Goal: Task Accomplishment & Management: Complete application form

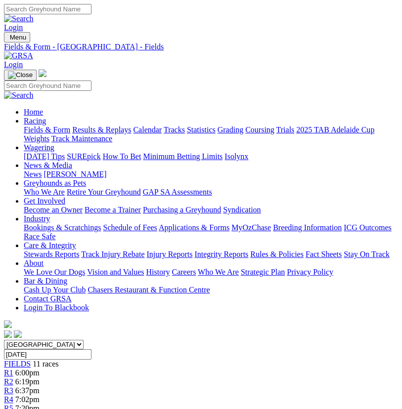
click at [33, 360] on span "11 races" at bounding box center [46, 364] width 26 height 8
click at [42, 360] on span "11 races" at bounding box center [46, 364] width 26 height 8
click at [13, 409] on span "R6" at bounding box center [8, 417] width 9 height 8
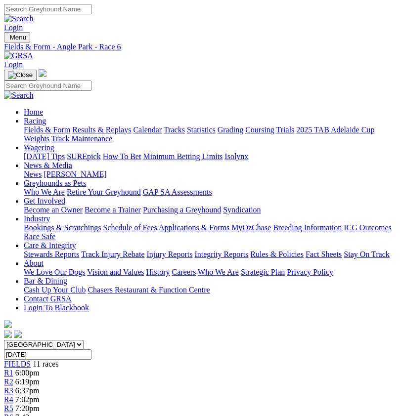
scroll to position [0, 20]
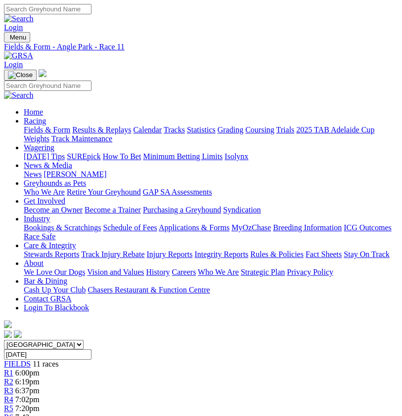
click at [16, 360] on div "FIELDS 11 races" at bounding box center [201, 364] width 394 height 9
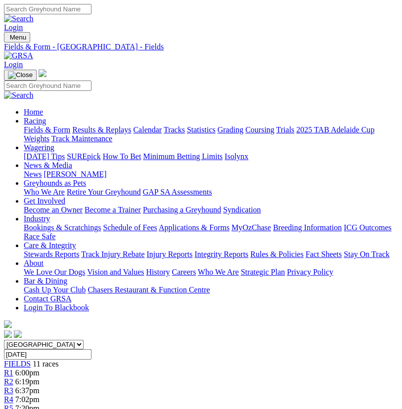
scroll to position [0, 20]
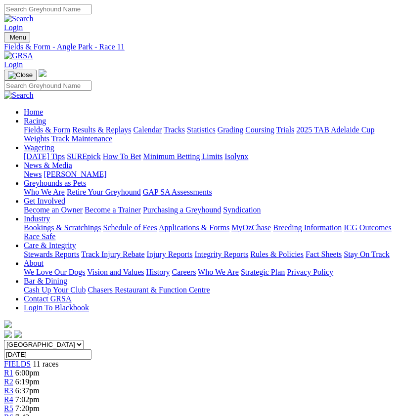
click at [33, 360] on span "11 races" at bounding box center [46, 364] width 26 height 8
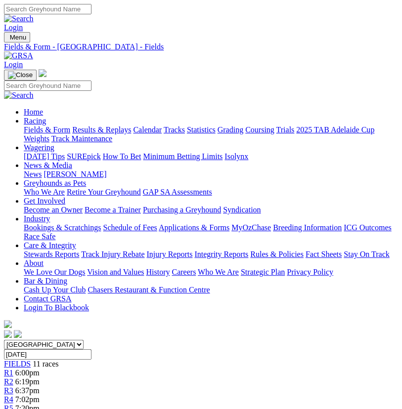
click at [40, 369] on span "6:00pm" at bounding box center [27, 373] width 24 height 8
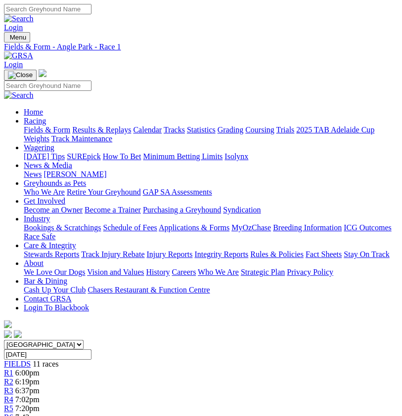
click at [34, 360] on span "11 races" at bounding box center [46, 364] width 26 height 8
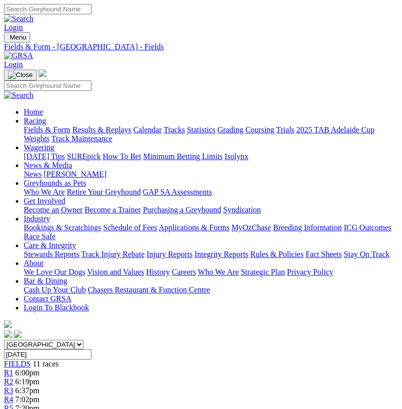
type input "[EMAIL_ADDRESS][DOMAIN_NAME]"
click at [23, 60] on link "Login" at bounding box center [13, 64] width 19 height 8
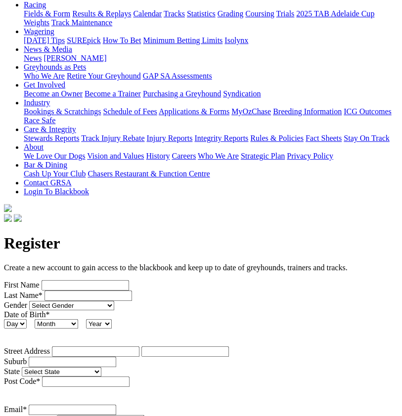
scroll to position [54, 0]
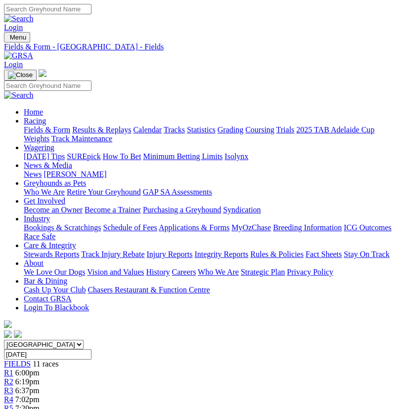
click at [23, 60] on link "Login" at bounding box center [13, 64] width 19 height 8
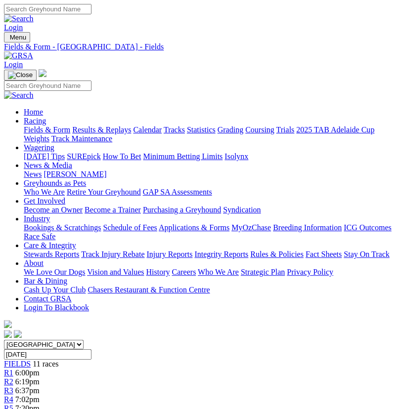
click at [23, 60] on link "Login" at bounding box center [13, 64] width 19 height 8
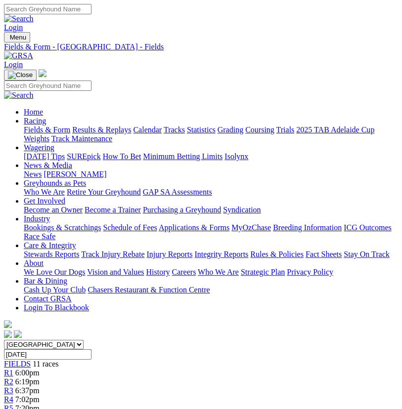
click at [8, 40] on img "Toggle navigation" at bounding box center [8, 40] width 0 height 0
click at [88, 274] on ul "Home Racing Fields & Form Results & Replays Calendar Tracks Statistics Grading …" at bounding box center [201, 210] width 394 height 205
click at [79, 250] on link "Stewards Reports" at bounding box center [51, 254] width 55 height 8
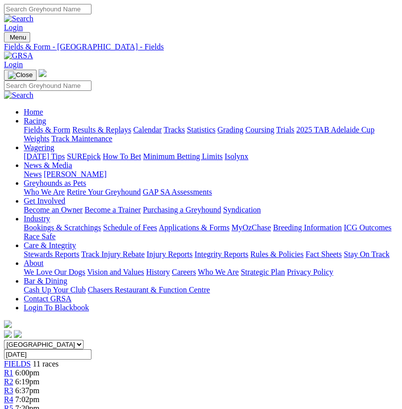
scroll to position [57, 0]
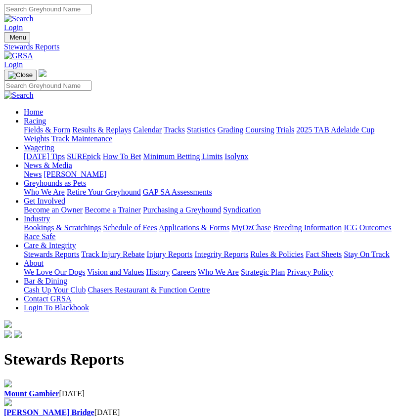
click at [55, 390] on b "Mount Gambier" at bounding box center [31, 394] width 55 height 8
click at [23, 60] on link "Login" at bounding box center [13, 64] width 19 height 8
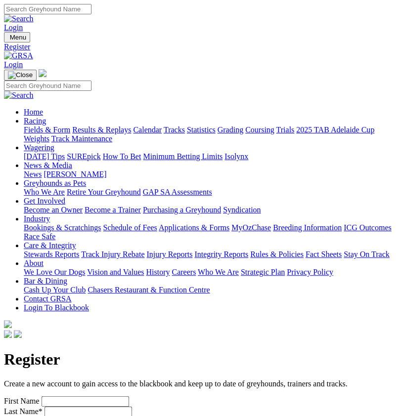
type input "[EMAIL_ADDRESS][DOMAIN_NAME]"
click at [97, 396] on input "First Name" at bounding box center [86, 401] width 88 height 10
type input "[PERSON_NAME]"
type input "[STREET_ADDRESS]"
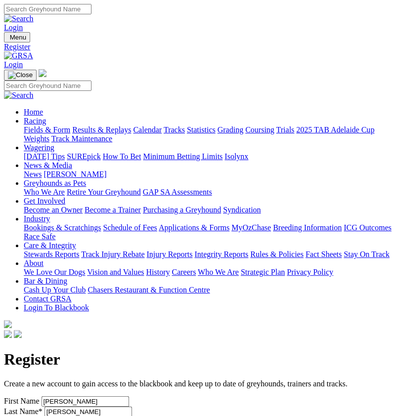
type input "St Marys"
select select "SA"
type input "5042"
type input "0403257681"
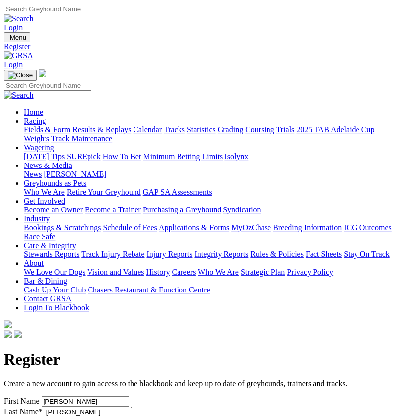
select select "10"
select select "5"
select select "1974"
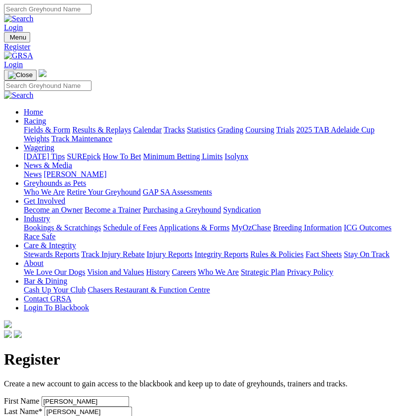
select select "Male"
click at [29, 416] on select "Select Gender Male Female Unspecified" at bounding box center [71, 421] width 85 height 9
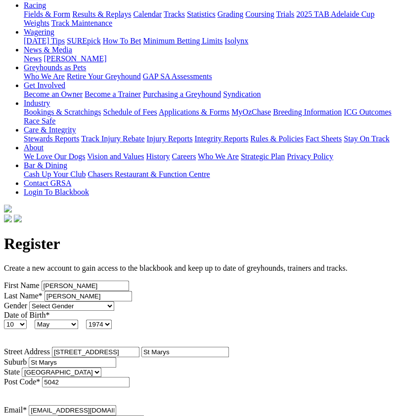
scroll to position [216, 0]
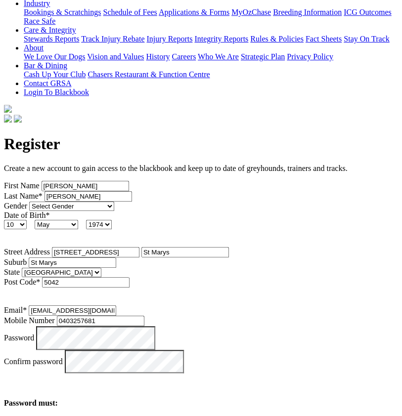
drag, startPoint x: 65, startPoint y: 87, endPoint x: -29, endPoint y: 92, distance: 94.1
type input "S"
select select "Punter"
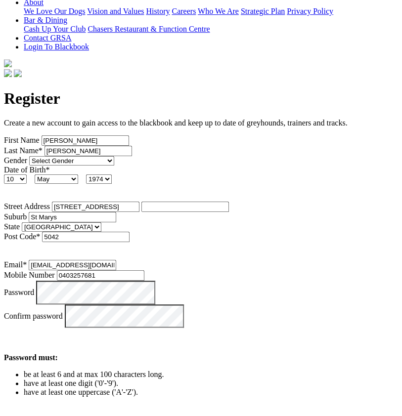
scroll to position [323, 0]
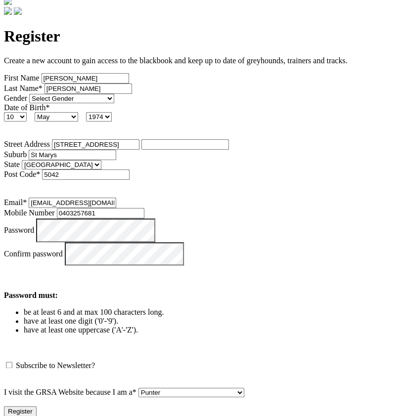
click at [51, 198] on input "Matthewdonnelly74@gmail.com" at bounding box center [73, 203] width 88 height 10
type input "matthewdonnelly74@gmail.com"
click at [37, 406] on button "Register" at bounding box center [20, 411] width 33 height 10
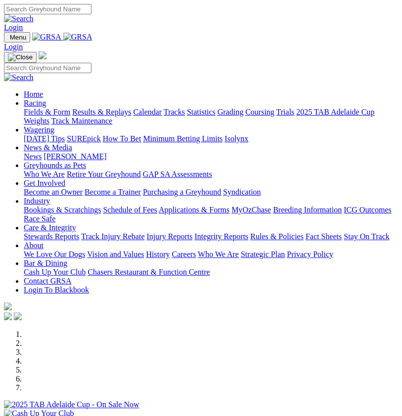
click at [8, 40] on img "Toggle navigation" at bounding box center [8, 40] width 0 height 0
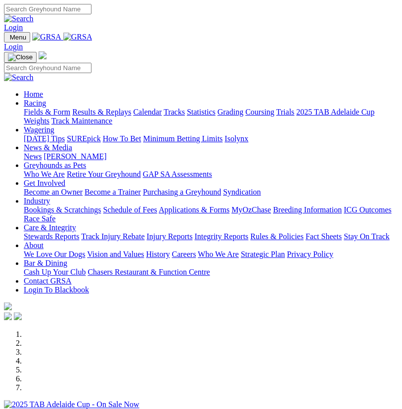
click at [70, 116] on link "Fields & Form" at bounding box center [47, 112] width 46 height 8
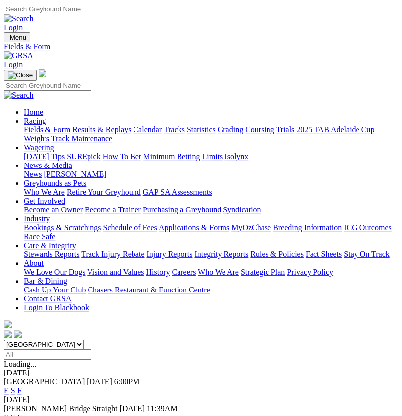
click at [4, 340] on select "South Australia New South Wales Northern Territory Queensland Tasmania Victoria…" at bounding box center [44, 344] width 80 height 9
select select "SA"
click at [4, 340] on select "South Australia New South Wales Northern Territory Queensland Tasmania Victoria…" at bounding box center [44, 344] width 80 height 9
click at [8, 40] on img "Toggle navigation" at bounding box center [8, 40] width 0 height 0
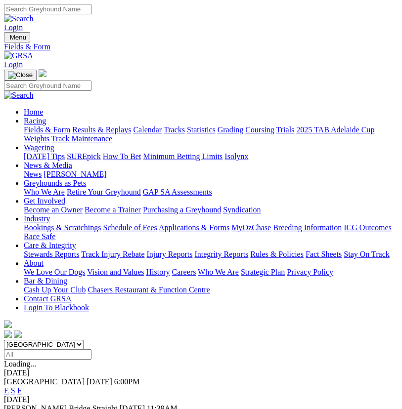
click at [164, 134] on link "Tracks" at bounding box center [174, 130] width 21 height 8
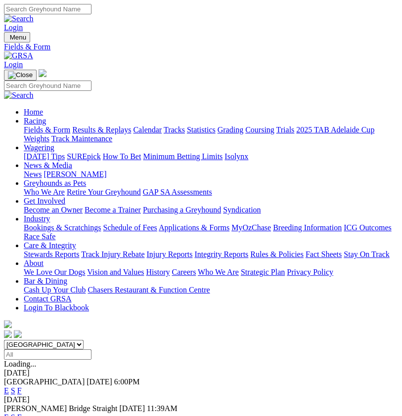
click at [8, 40] on img "Toggle navigation" at bounding box center [8, 40] width 0 height 0
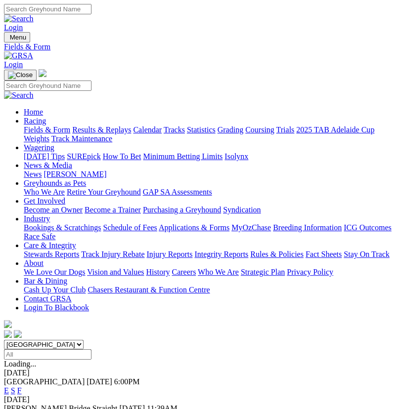
click at [187, 134] on link "Statistics" at bounding box center [201, 130] width 29 height 8
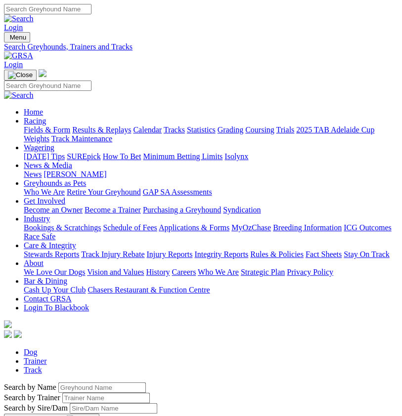
click at [42, 366] on link "Track" at bounding box center [33, 370] width 18 height 8
select select "angle-park"
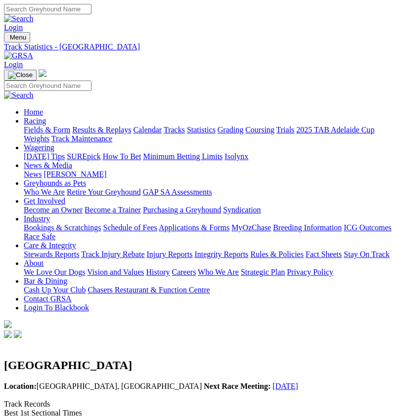
click at [81, 382] on span "Location: [GEOGRAPHIC_DATA], [GEOGRAPHIC_DATA]" at bounding box center [103, 386] width 198 height 8
drag, startPoint x: 14, startPoint y: 153, endPoint x: 285, endPoint y: 152, distance: 270.4
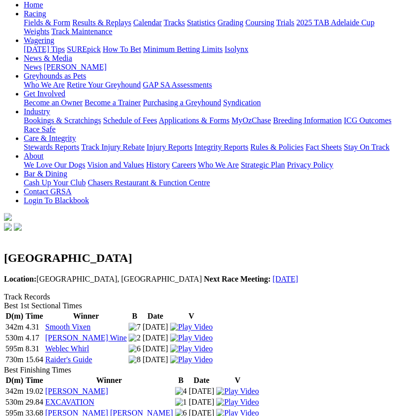
scroll to position [108, 0]
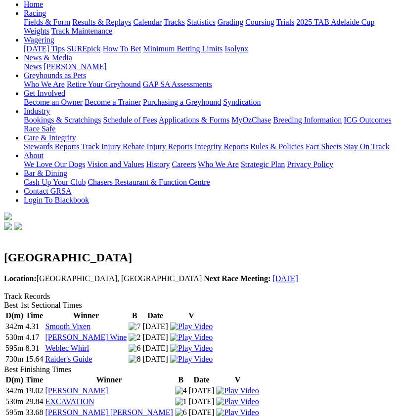
click at [187, 387] on img at bounding box center [181, 391] width 12 height 9
